Goal: Complete application form

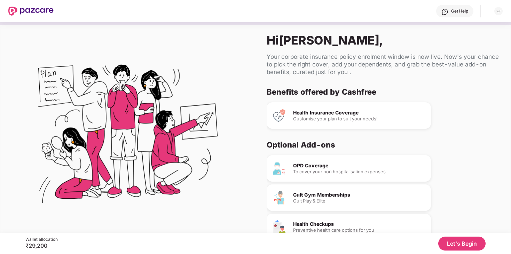
click at [450, 241] on button "Let's Begin" at bounding box center [461, 244] width 47 height 14
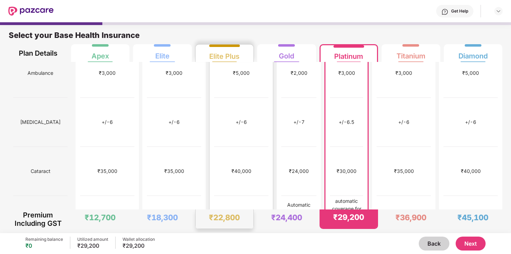
scroll to position [377, 0]
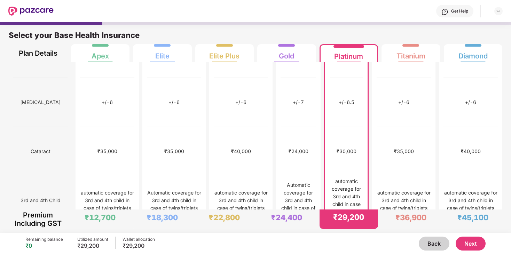
click at [475, 243] on button "Next" at bounding box center [471, 244] width 30 height 14
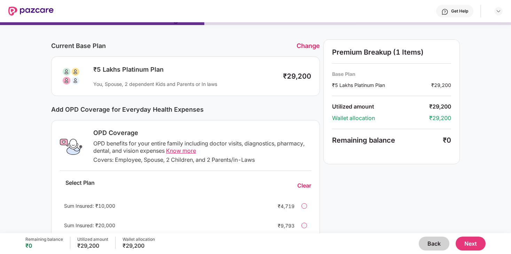
scroll to position [0, 0]
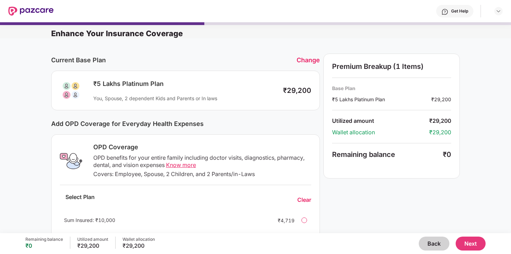
click at [469, 244] on button "Next" at bounding box center [471, 244] width 30 height 14
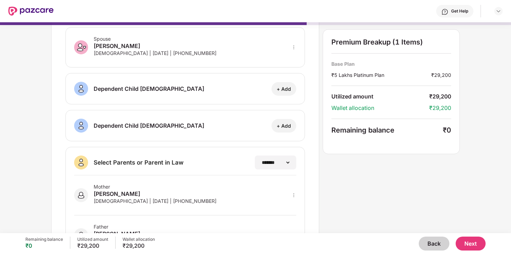
scroll to position [117, 0]
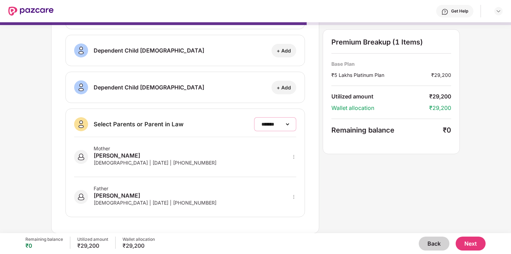
click at [278, 124] on select "**********" at bounding box center [275, 125] width 30 height 6
click at [424, 244] on button "Back" at bounding box center [434, 244] width 31 height 14
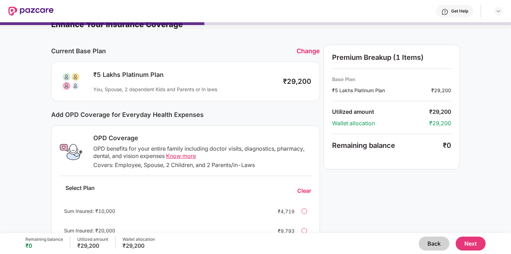
scroll to position [2, 0]
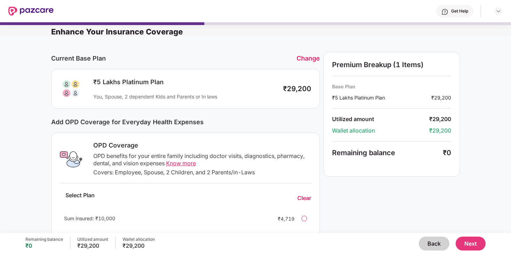
click at [35, 8] on img at bounding box center [30, 11] width 45 height 9
click at [8, 13] on img at bounding box center [30, 11] width 45 height 9
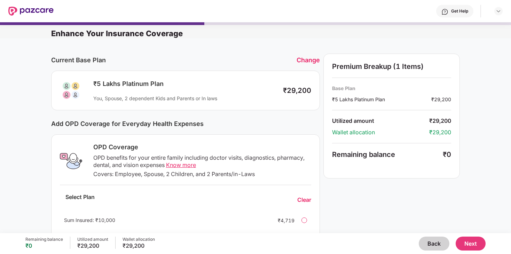
click at [17, 13] on img at bounding box center [30, 11] width 45 height 9
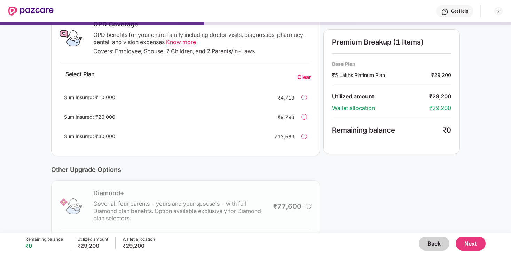
scroll to position [180, 0]
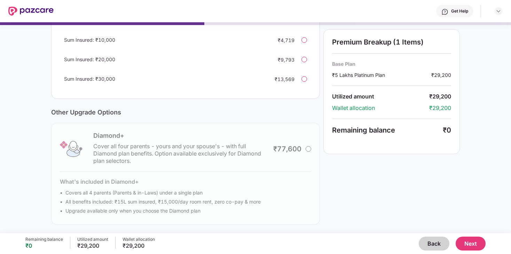
click at [439, 240] on button "Back" at bounding box center [434, 244] width 31 height 14
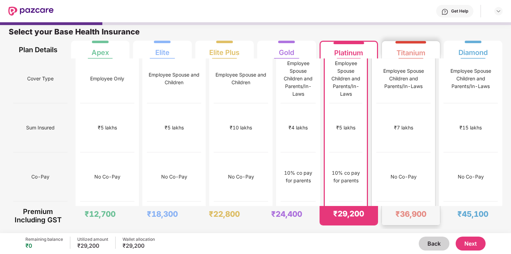
scroll to position [3, 0]
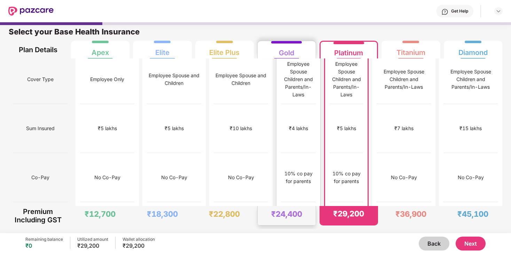
click at [297, 155] on div "10% co pay for parents" at bounding box center [298, 177] width 35 height 49
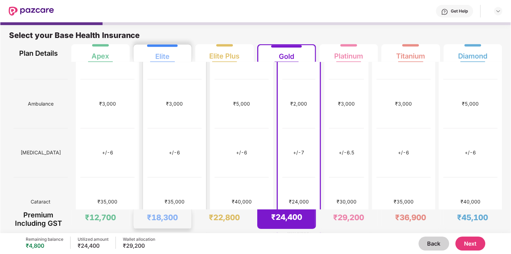
scroll to position [0, 0]
